Goal: Information Seeking & Learning: Learn about a topic

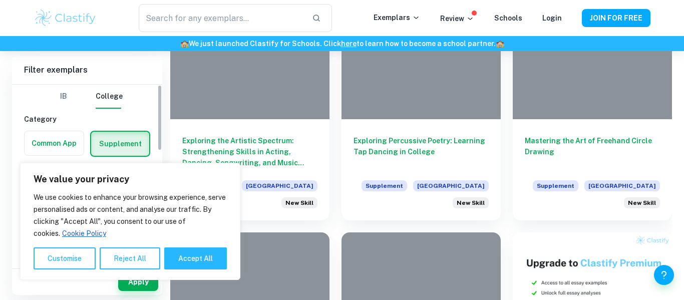
scroll to position [186, 0]
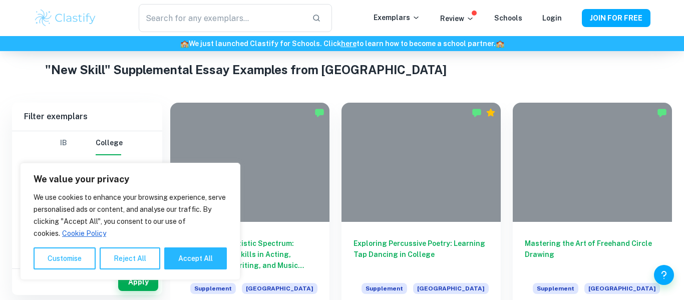
click at [139, 272] on div "We value your privacy We use cookies to enhance your browsing experience, serve…" at bounding box center [130, 221] width 220 height 117
click at [141, 262] on button "Reject All" at bounding box center [130, 258] width 61 height 22
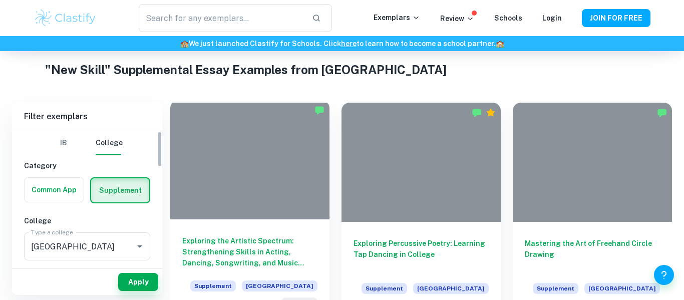
click at [223, 239] on h6 "Exploring the Artistic Spectrum: Strengthening Skills in Acting, Dancing, Songw…" at bounding box center [249, 251] width 135 height 33
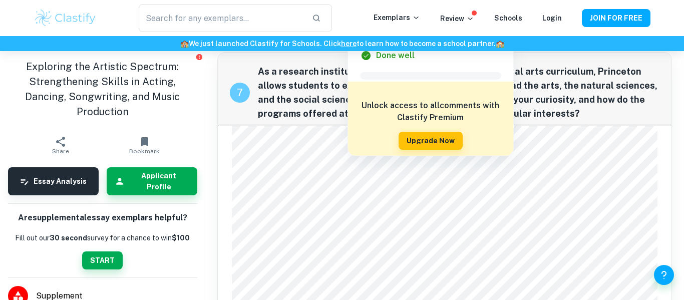
scroll to position [1127, 0]
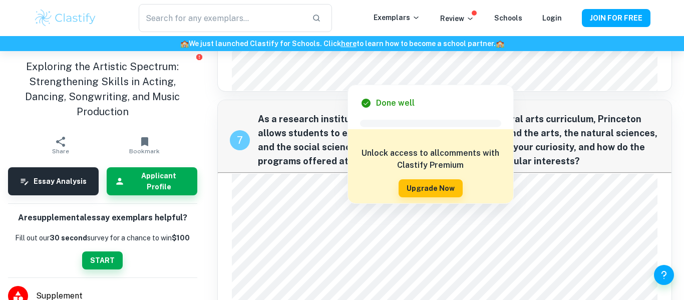
click at [581, 143] on span "As a research institution that also prides itself on its liberal arts curriculu…" at bounding box center [458, 140] width 401 height 56
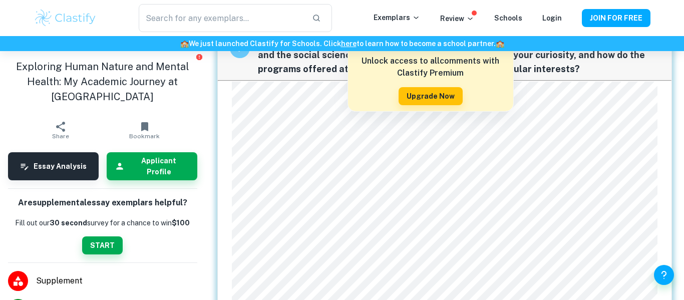
scroll to position [1221, 0]
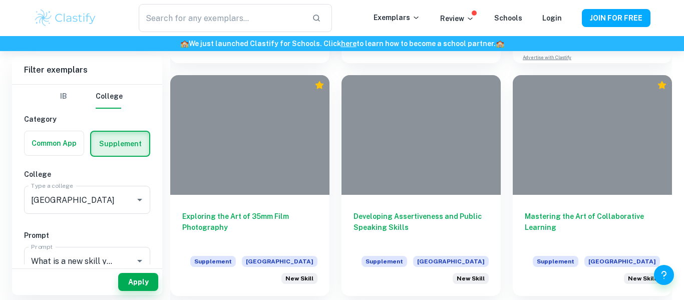
scroll to position [1853, 0]
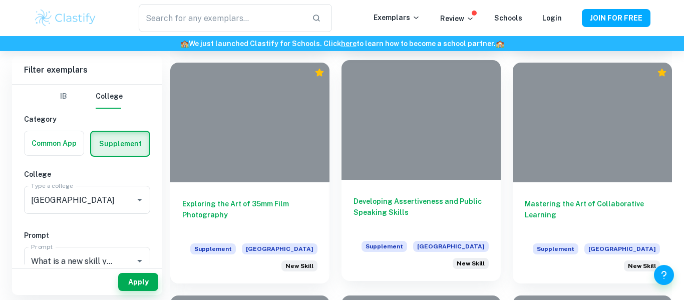
click at [408, 212] on h6 "Developing Assertiveness and Public Speaking Skills" at bounding box center [420, 212] width 135 height 33
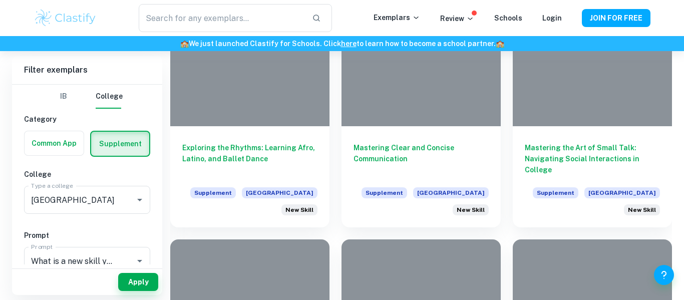
scroll to position [2128, 0]
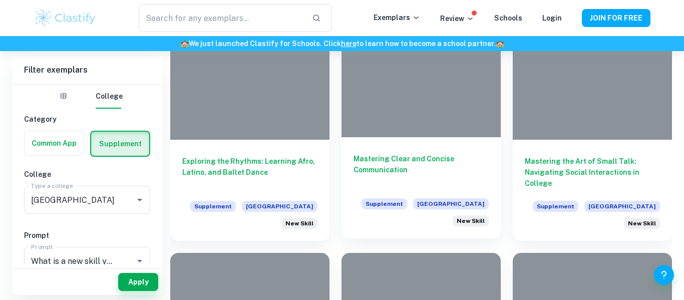
click at [416, 158] on h6 "Mastering Clear and Concise Communication" at bounding box center [420, 169] width 135 height 33
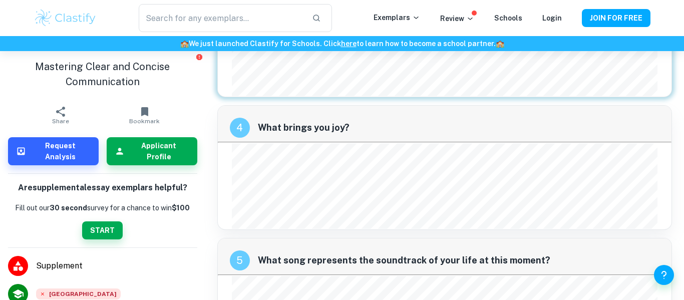
scroll to position [1711, 0]
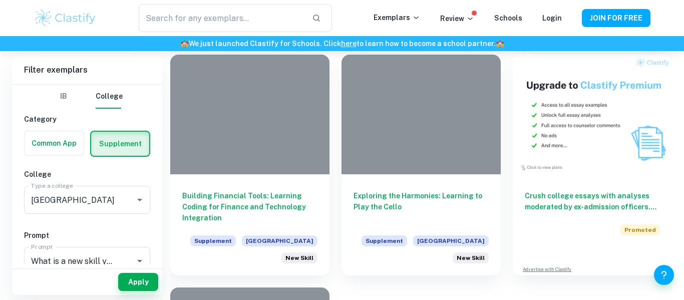
scroll to position [2785, 0]
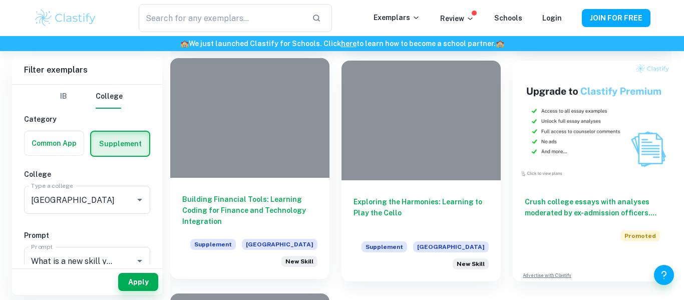
click at [236, 210] on h6 "Building Financial Tools: Learning Coding for Finance and Technology Integration" at bounding box center [249, 210] width 135 height 33
